Goal: Find specific page/section: Find specific page/section

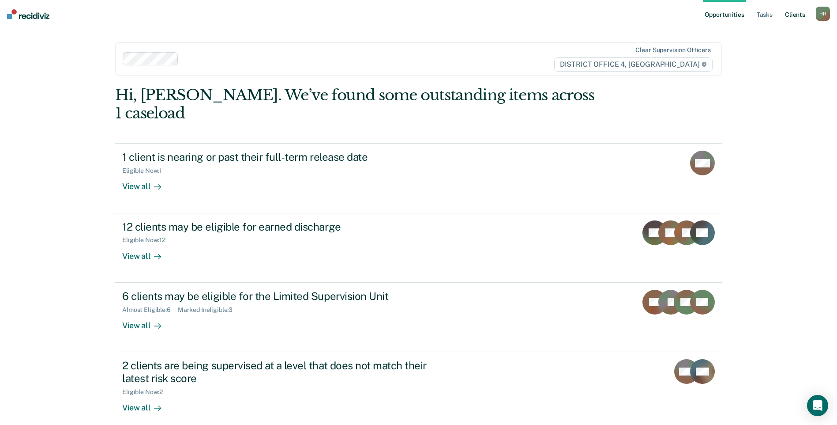
click at [793, 16] on link "Client s" at bounding box center [796, 14] width 24 height 28
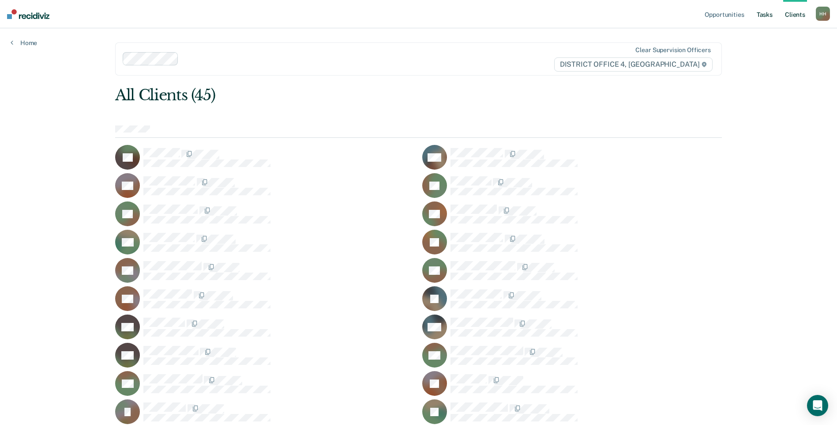
click at [766, 15] on link "Tasks" at bounding box center [764, 14] width 19 height 28
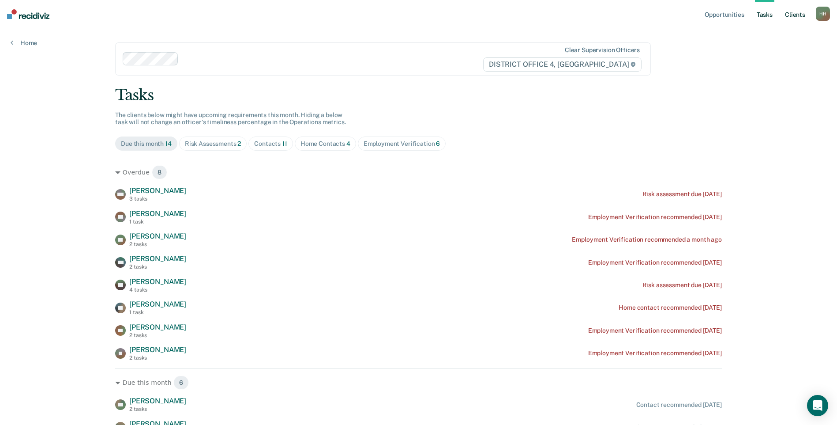
click at [799, 11] on link "Client s" at bounding box center [796, 14] width 24 height 28
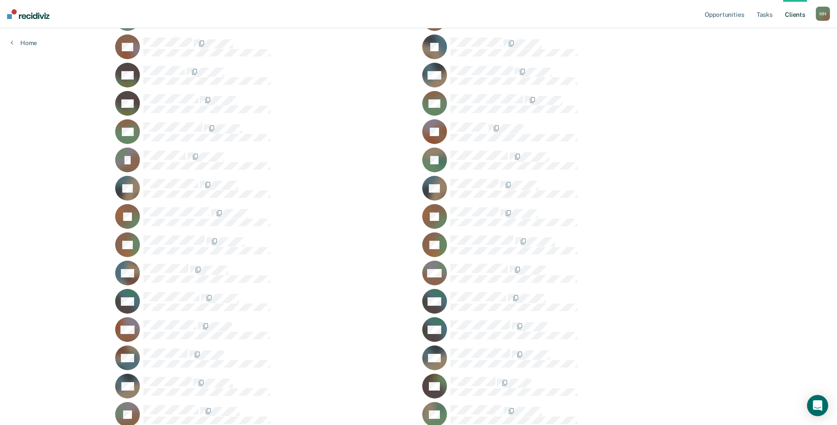
scroll to position [265, 0]
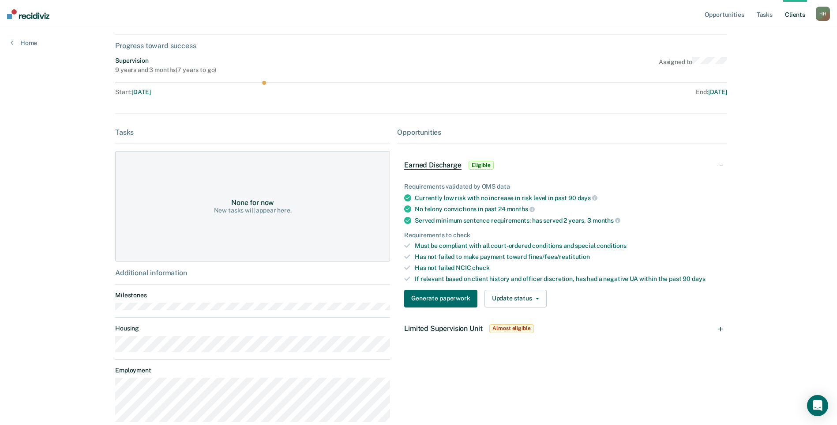
scroll to position [133, 0]
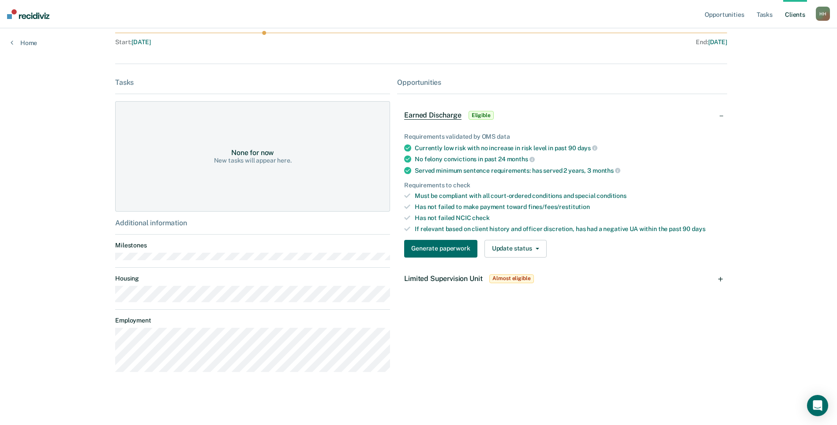
click at [540, 309] on div "Opportunities Earned Discharge Eligible Requirements validated by OMS data Curr…" at bounding box center [562, 228] width 330 height 301
